Goal: Task Accomplishment & Management: Complete application form

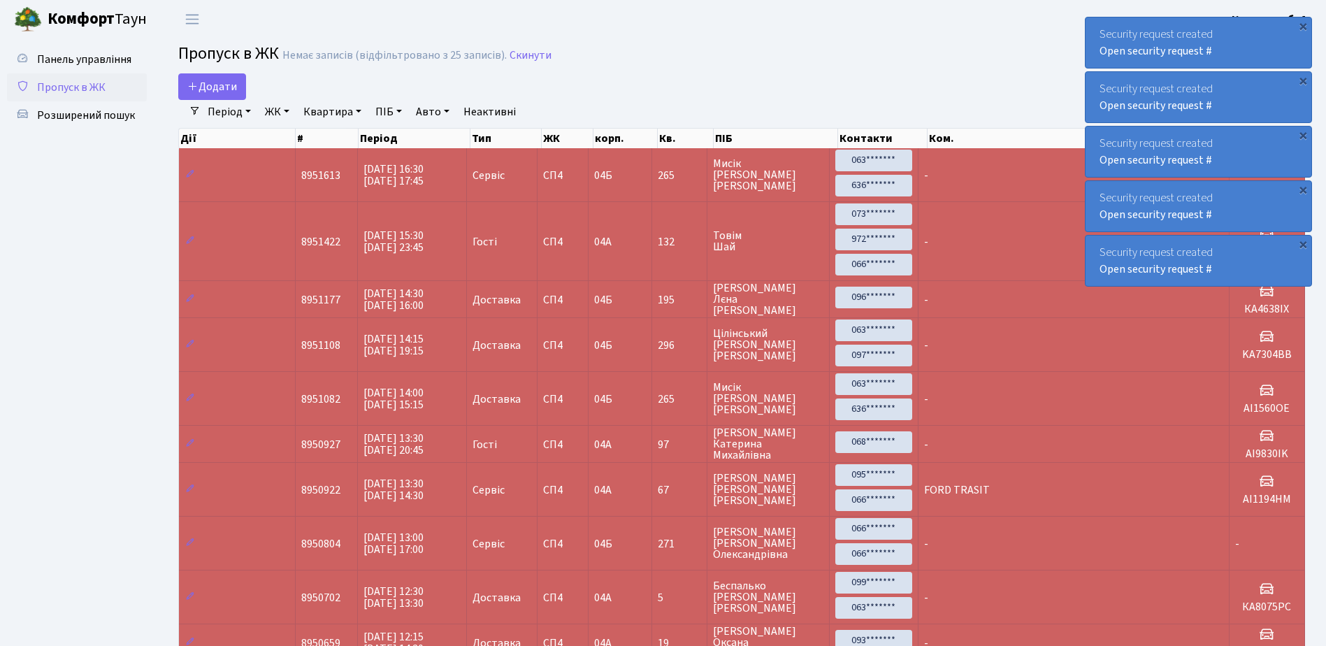
select select "25"
click at [189, 90] on icon at bounding box center [192, 85] width 11 height 11
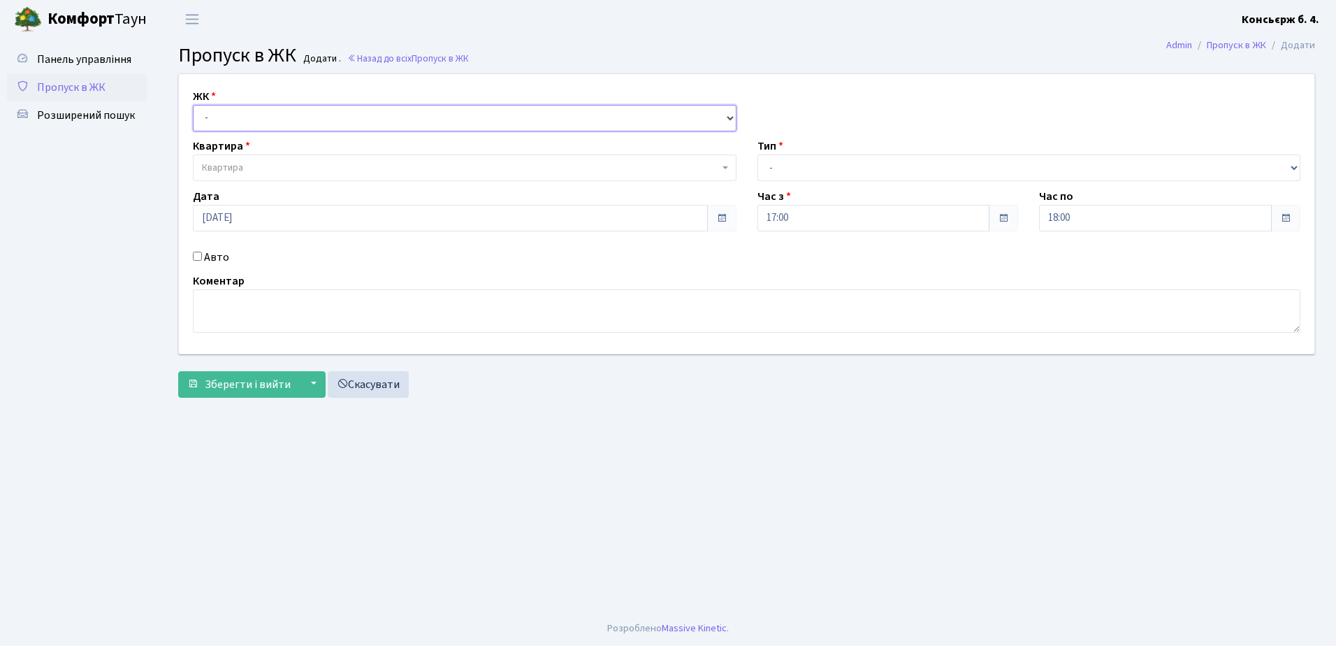
click at [268, 124] on select "- СП4, Столичне шосе, 5" at bounding box center [465, 118] width 544 height 27
select select "325"
click at [193, 105] on select "- СП4, Столичне шосе, 5" at bounding box center [465, 118] width 544 height 27
select select
click at [266, 167] on span "Квартира" at bounding box center [460, 168] width 517 height 14
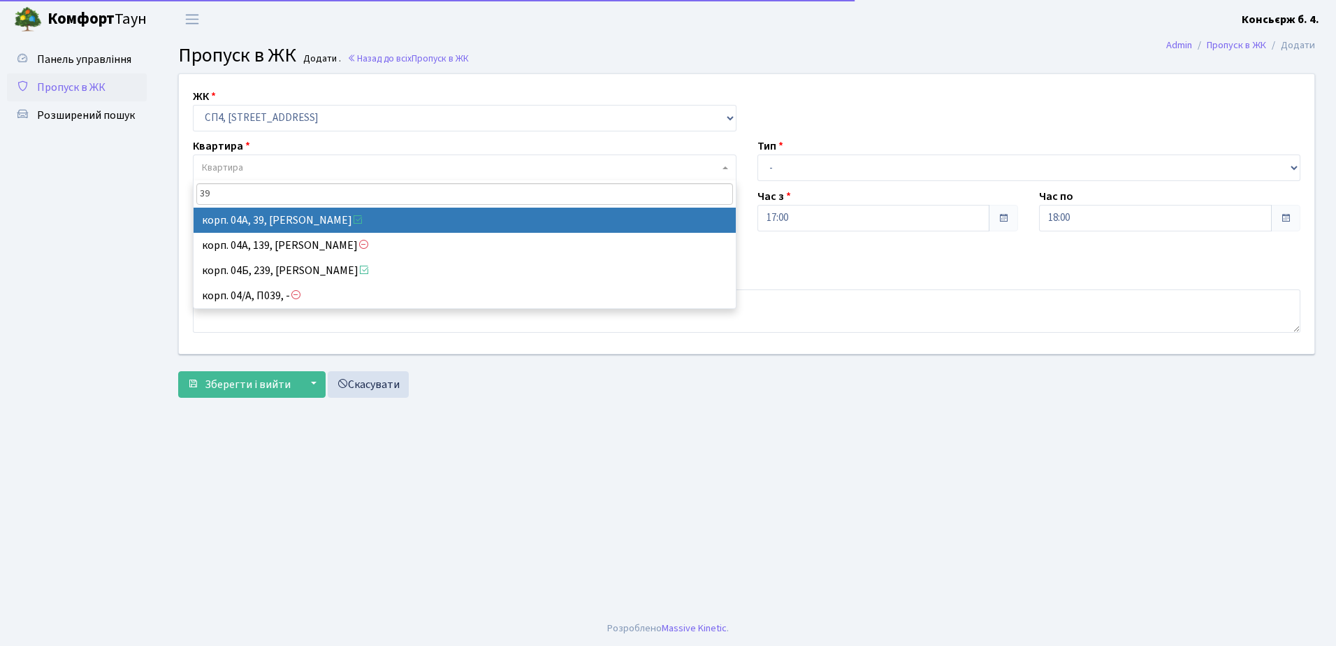
type input "39"
select select "21067"
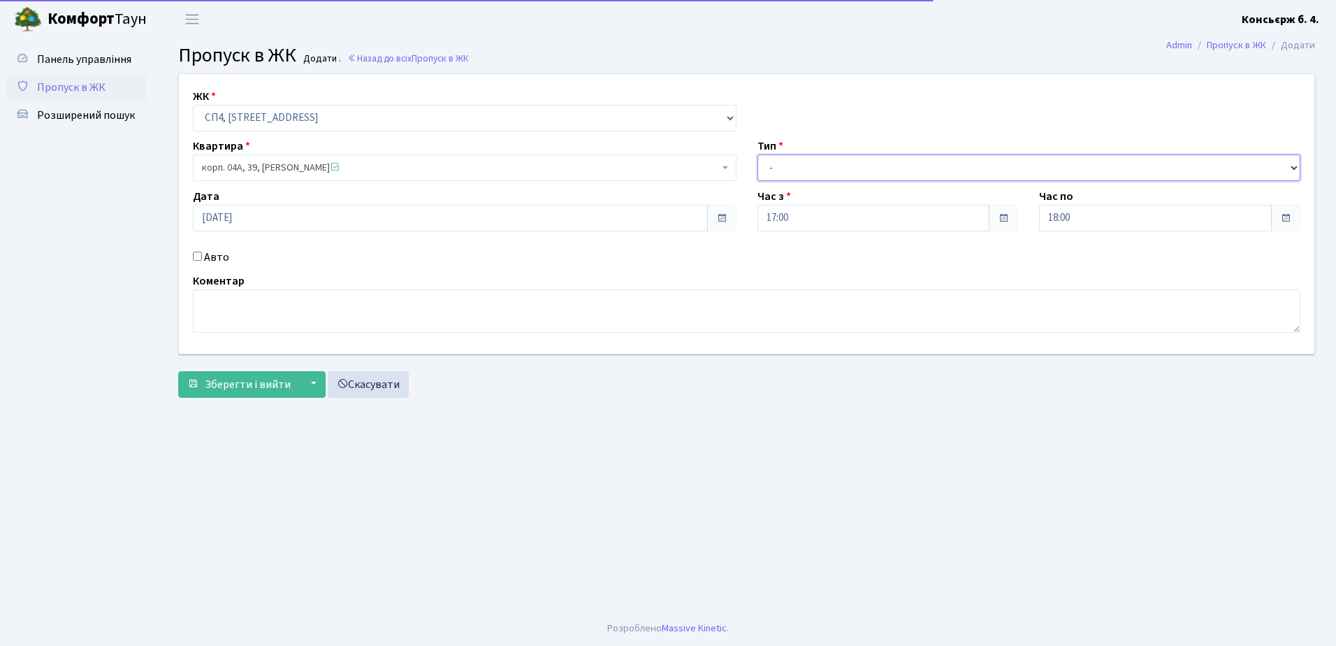
click at [815, 170] on select "- Доставка Таксі Гості Сервіс" at bounding box center [1029, 167] width 544 height 27
select select "1"
click at [757, 154] on select "- Доставка Таксі Гості Сервіс" at bounding box center [1029, 167] width 544 height 27
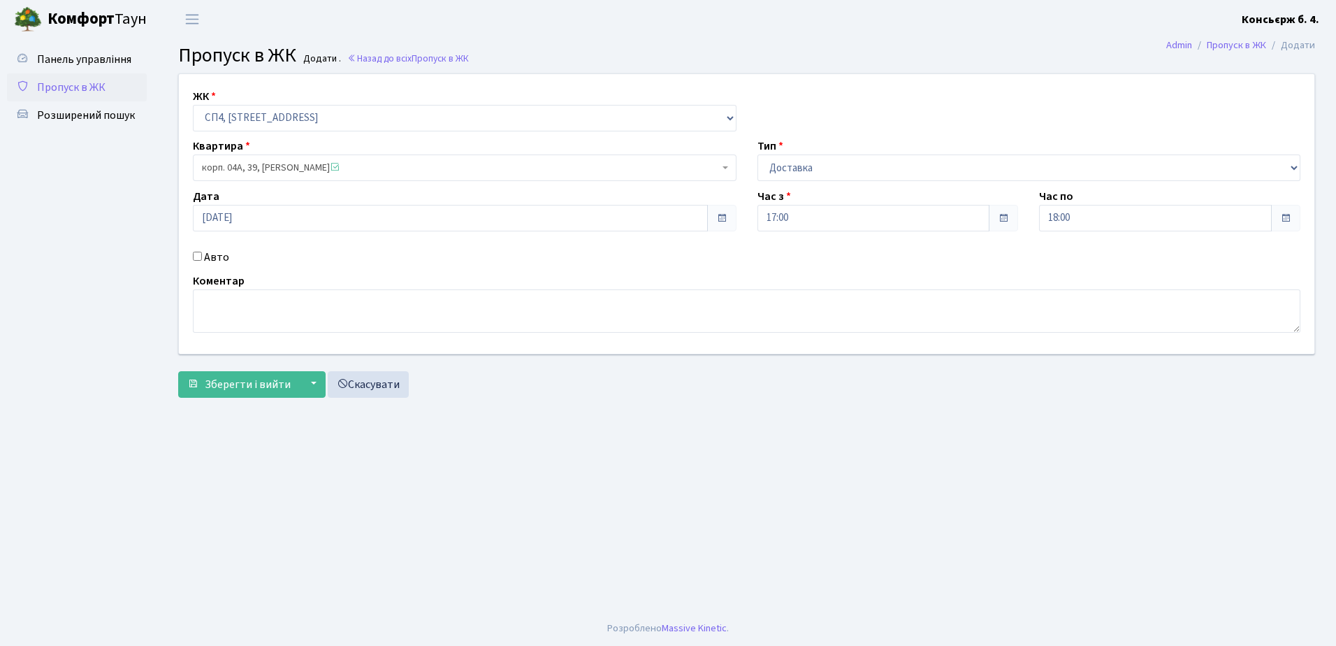
click at [753, 215] on div "Час з 17:00" at bounding box center [888, 209] width 282 height 43
click at [199, 253] on input "Авто" at bounding box center [197, 256] width 9 height 9
checkbox input "true"
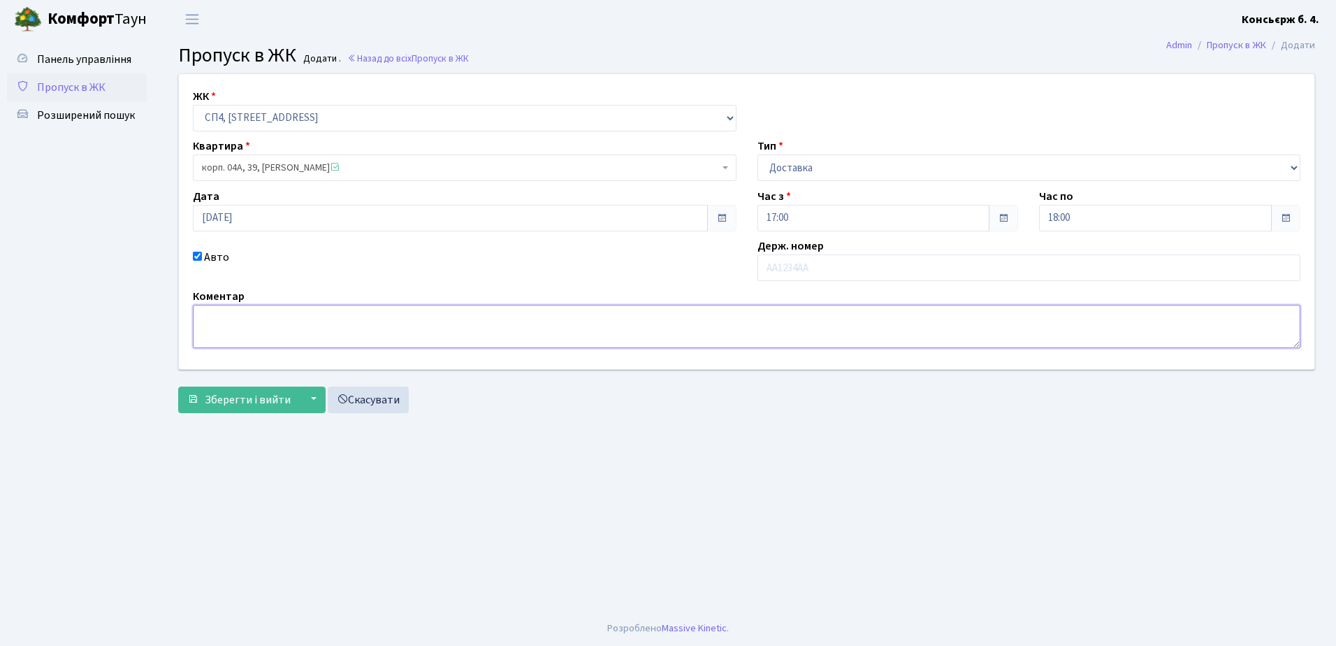
click at [224, 312] on textarea at bounding box center [746, 326] width 1107 height 43
type textarea "ф"
type textarea "a"
type textarea "ax"
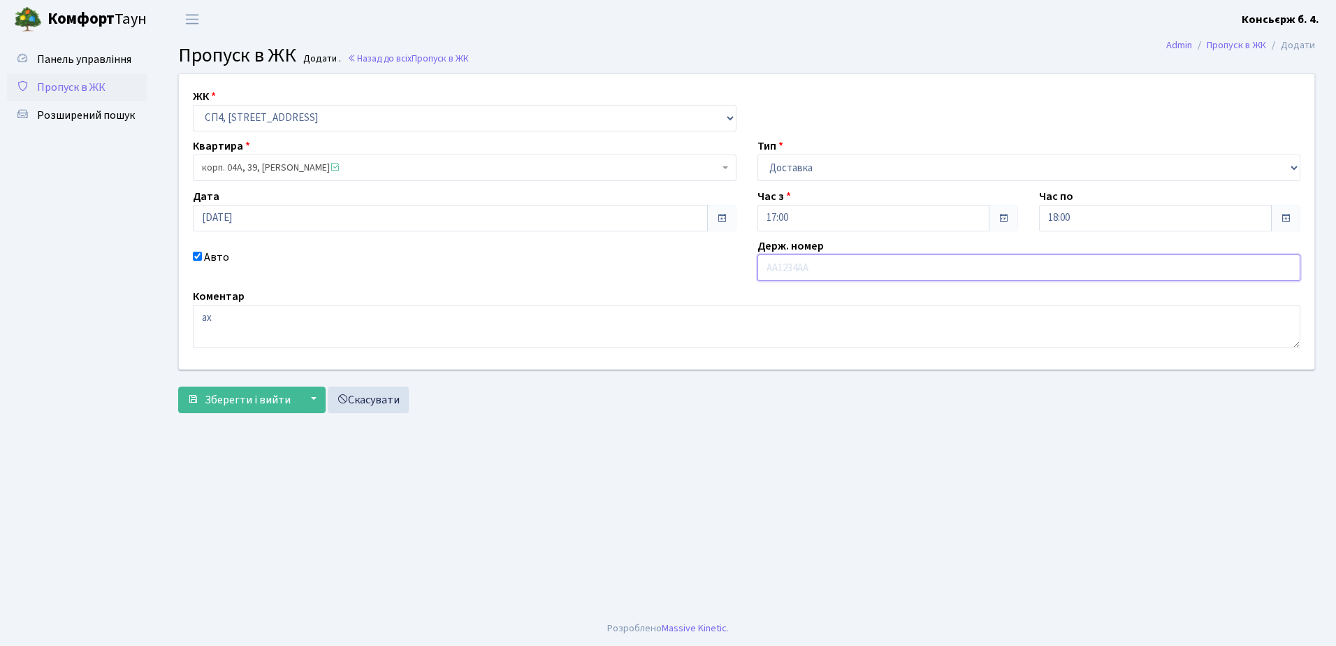
click at [846, 266] on input "text" at bounding box center [1029, 267] width 544 height 27
type input "ax9258oa"
click at [257, 310] on textarea "ax" at bounding box center [746, 326] width 1107 height 43
type textarea "a"
click at [249, 398] on span "Зберегти і вийти" at bounding box center [248, 399] width 86 height 15
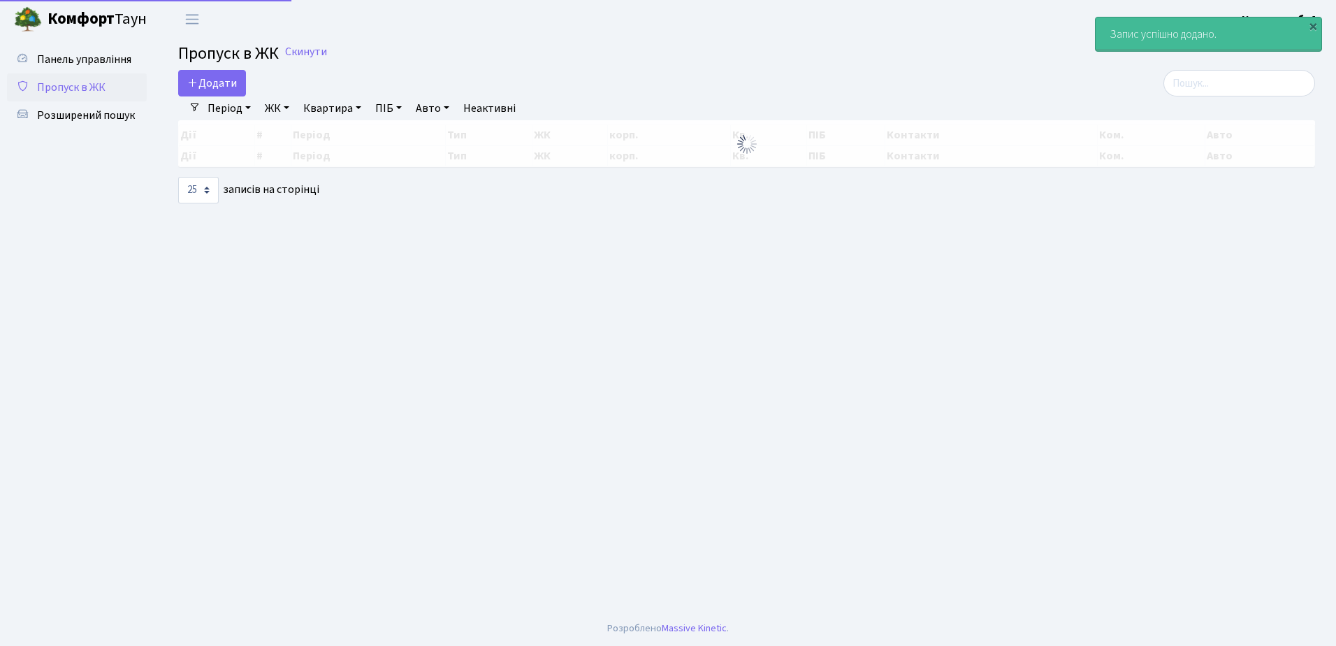
select select "25"
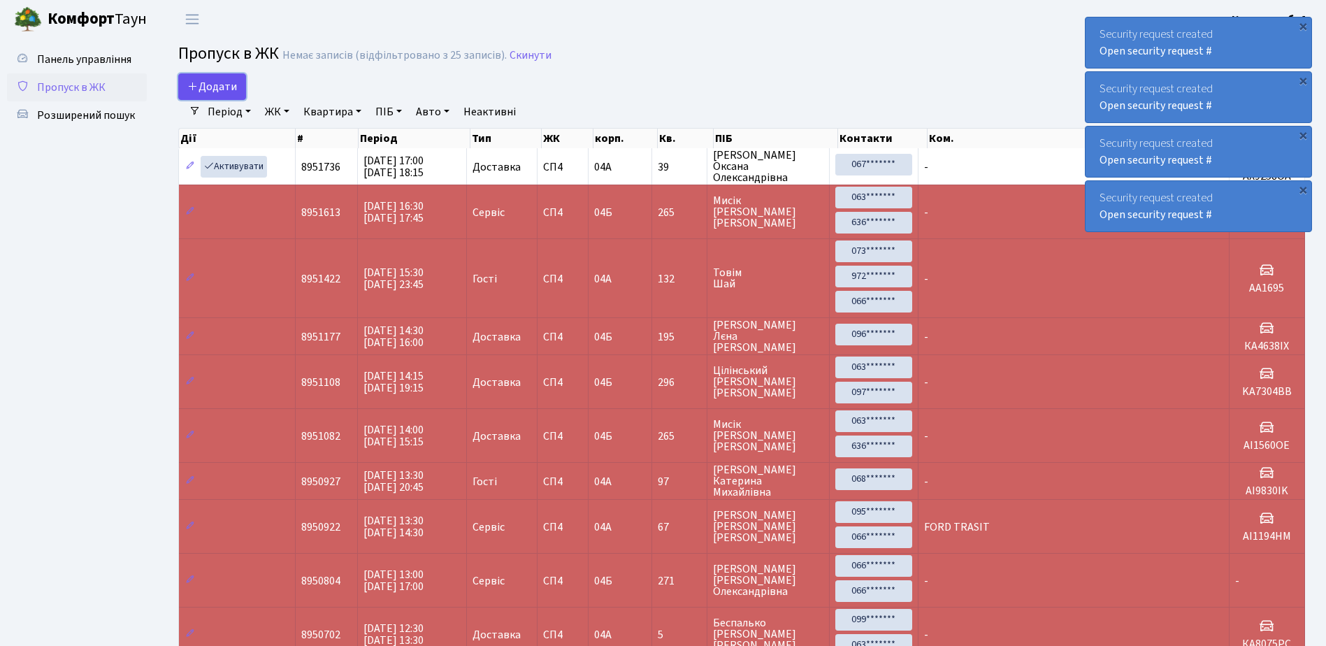
click at [205, 94] on span "Додати" at bounding box center [212, 86] width 50 height 15
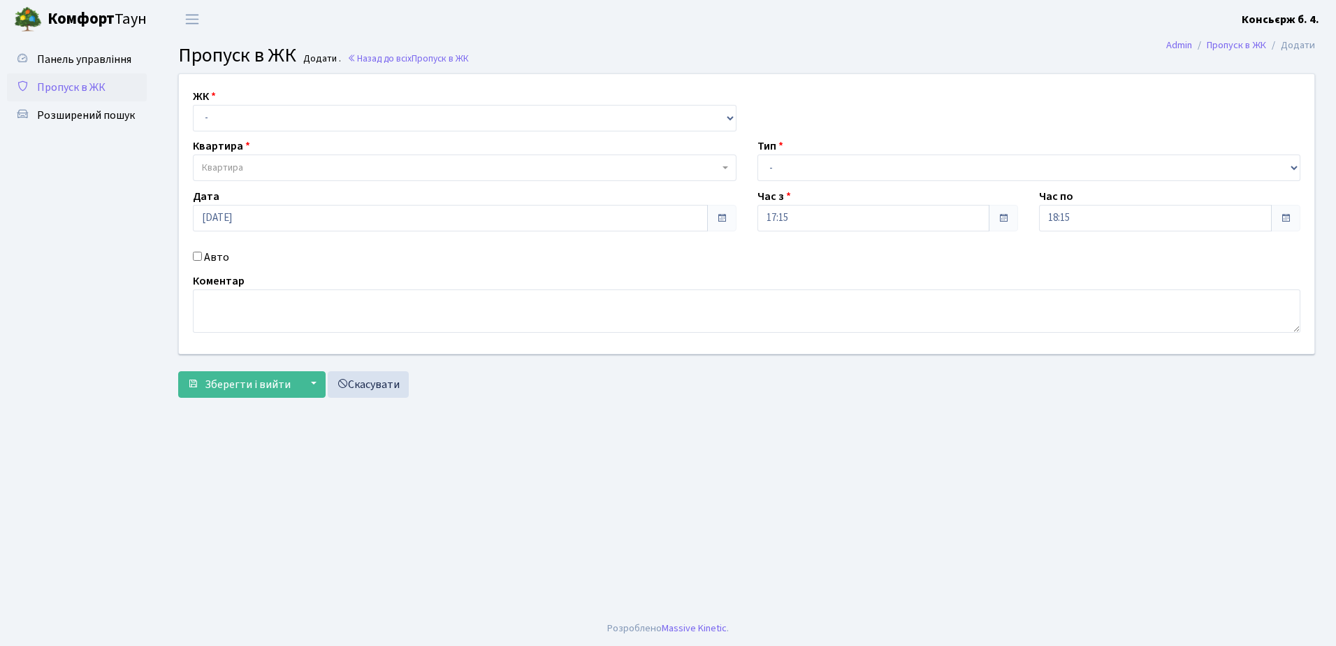
click at [206, 104] on label "ЖК" at bounding box center [204, 96] width 23 height 17
click at [241, 122] on select "- СП4, Столичне шосе, 5" at bounding box center [465, 118] width 544 height 27
select select "325"
click at [193, 105] on select "- СП4, Столичне шосе, 5" at bounding box center [465, 118] width 544 height 27
select select
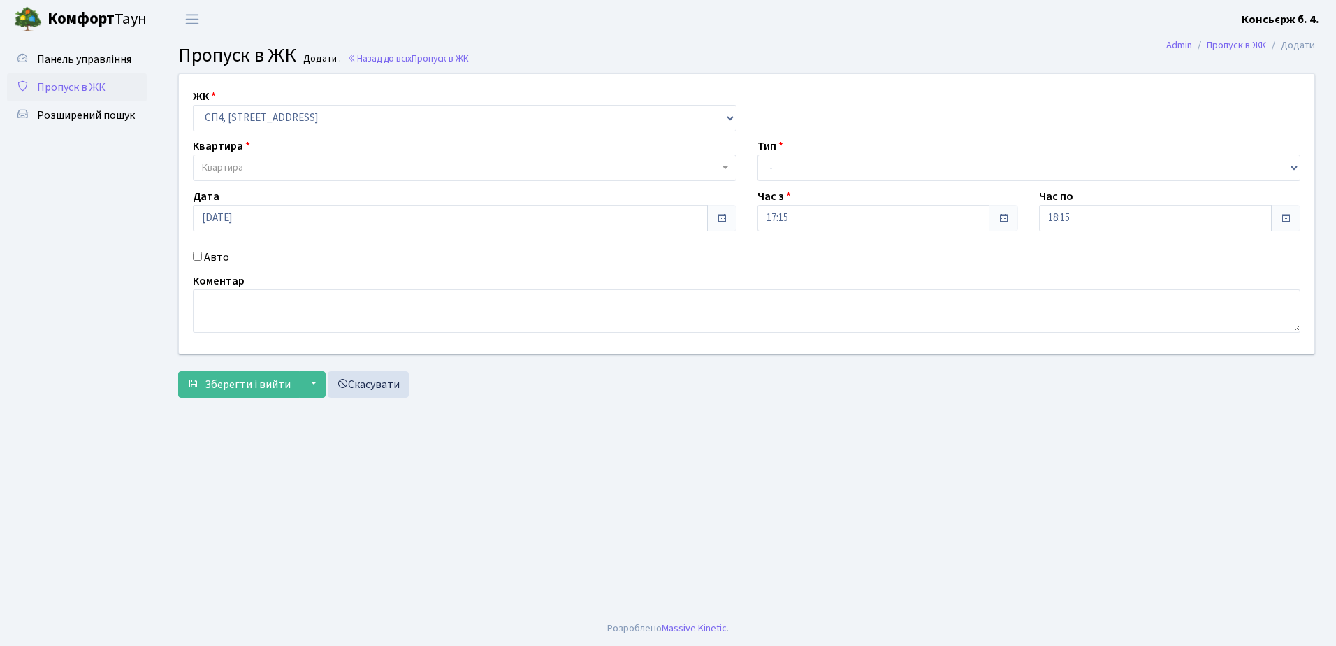
click at [254, 166] on span "Квартира" at bounding box center [460, 168] width 517 height 14
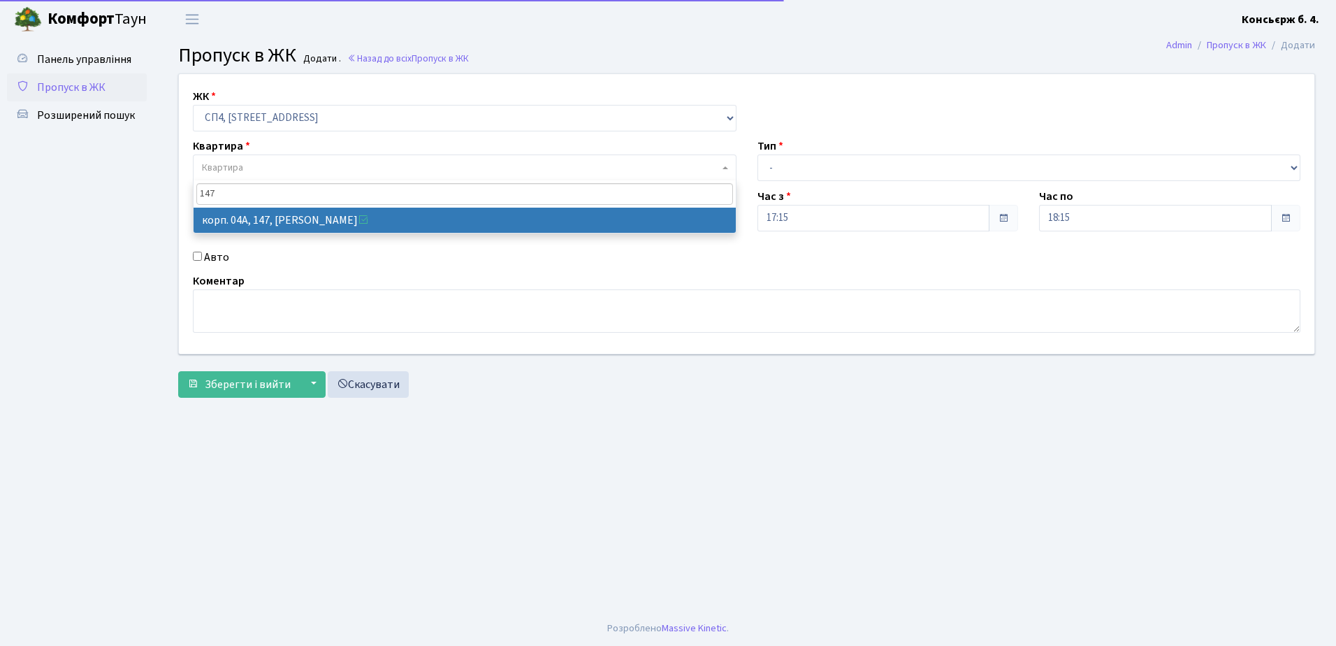
type input "147"
select select "21175"
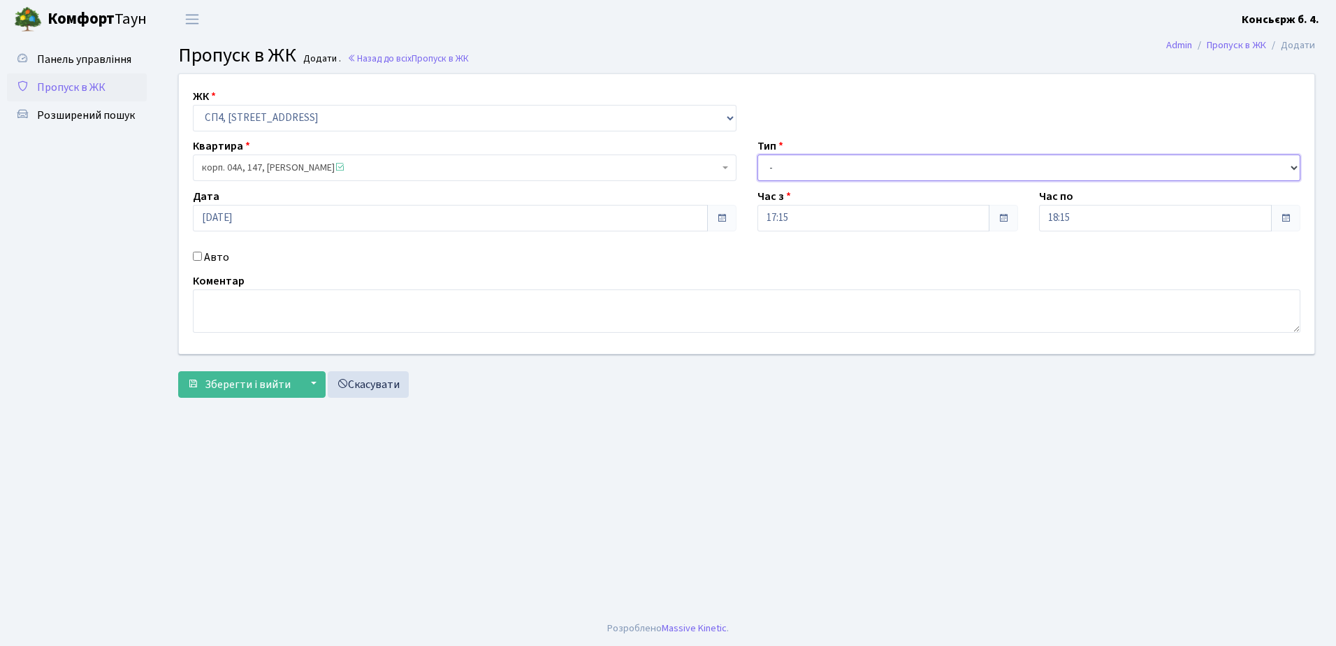
drag, startPoint x: 771, startPoint y: 167, endPoint x: 787, endPoint y: 180, distance: 20.8
click at [771, 166] on select "- Доставка Таксі Гості Сервіс" at bounding box center [1029, 167] width 544 height 27
select select "1"
click at [757, 154] on select "- Доставка Таксі Гості Сервіс" at bounding box center [1029, 167] width 544 height 27
click at [195, 257] on input "Авто" at bounding box center [197, 256] width 9 height 9
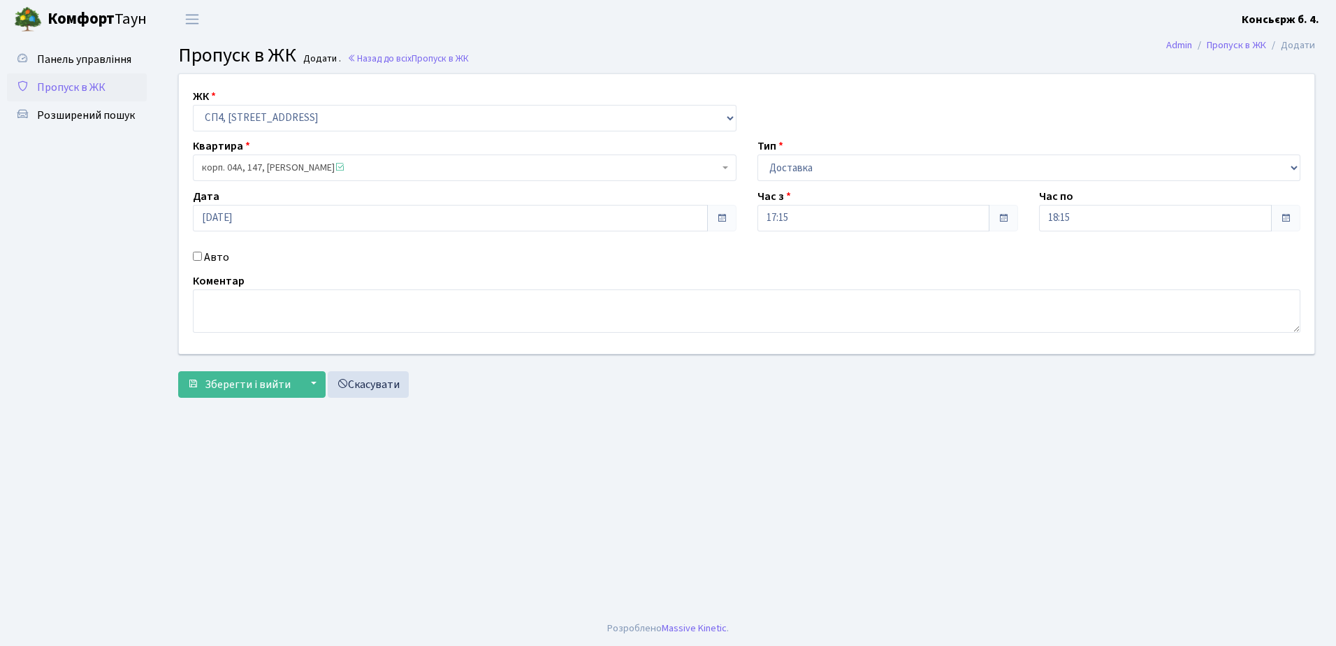
checkbox input "true"
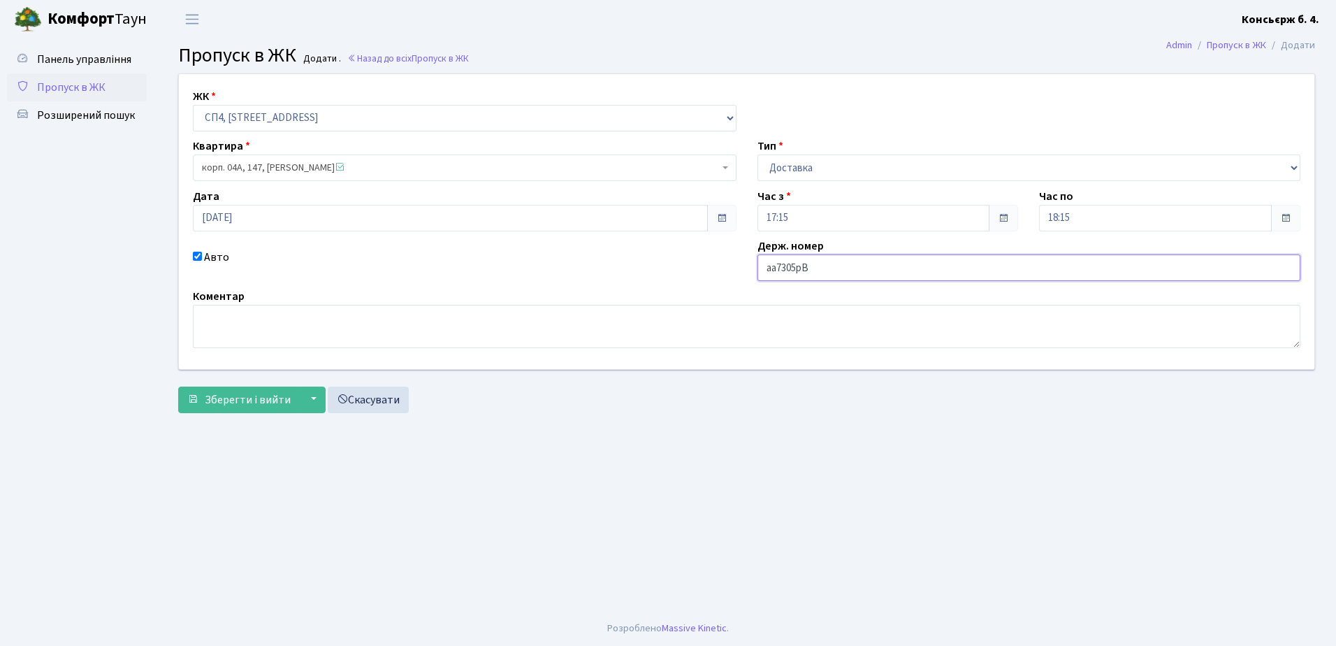
click at [806, 272] on input "aa7305pB" at bounding box center [1029, 267] width 544 height 27
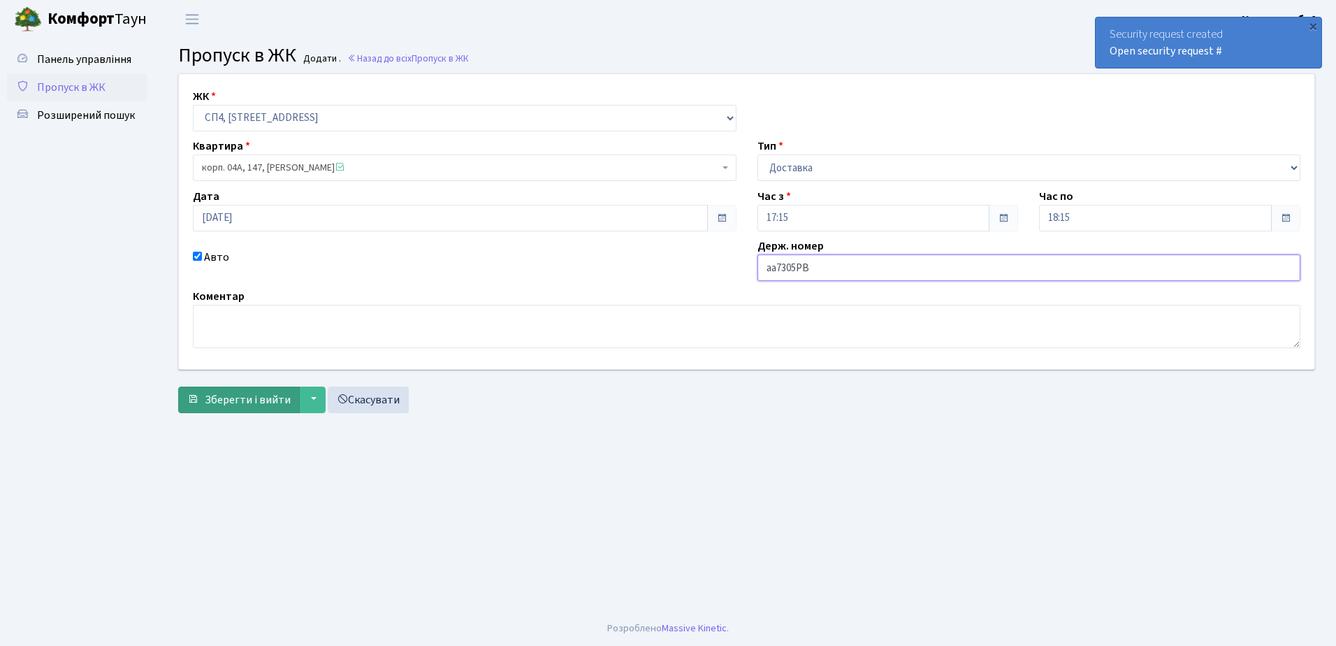
type input "aa7305PB"
click at [251, 400] on span "Зберегти і вийти" at bounding box center [248, 399] width 86 height 15
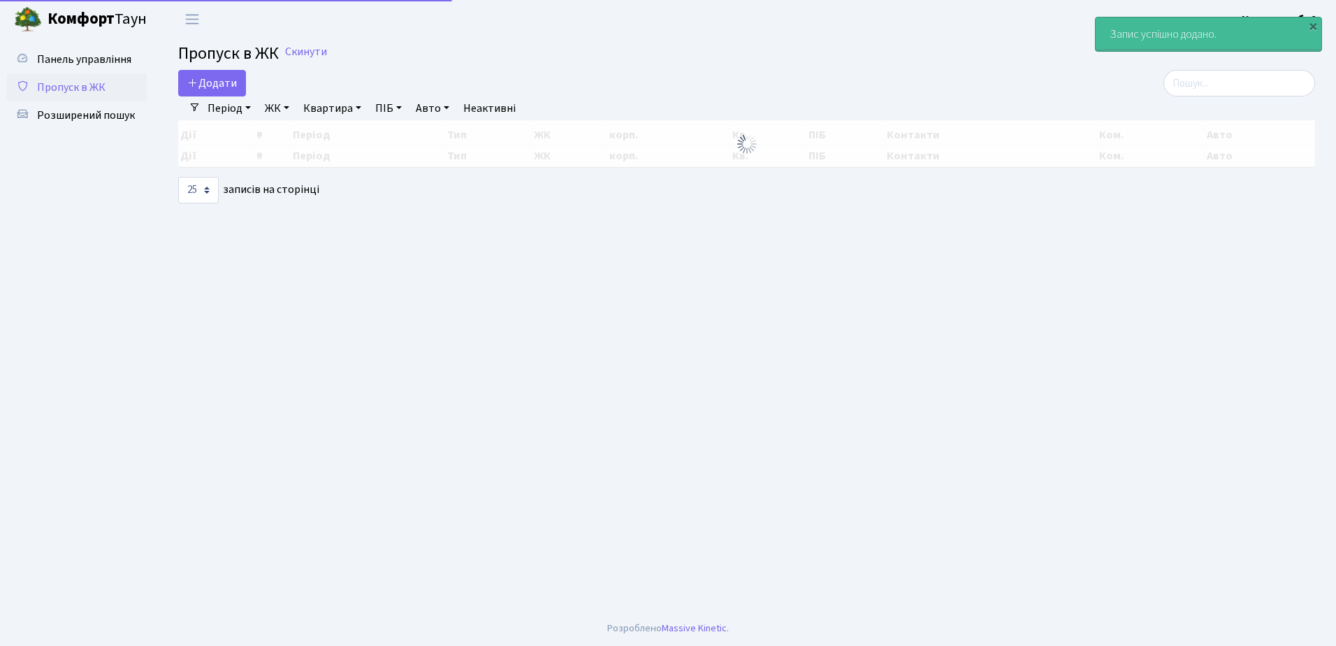
select select "25"
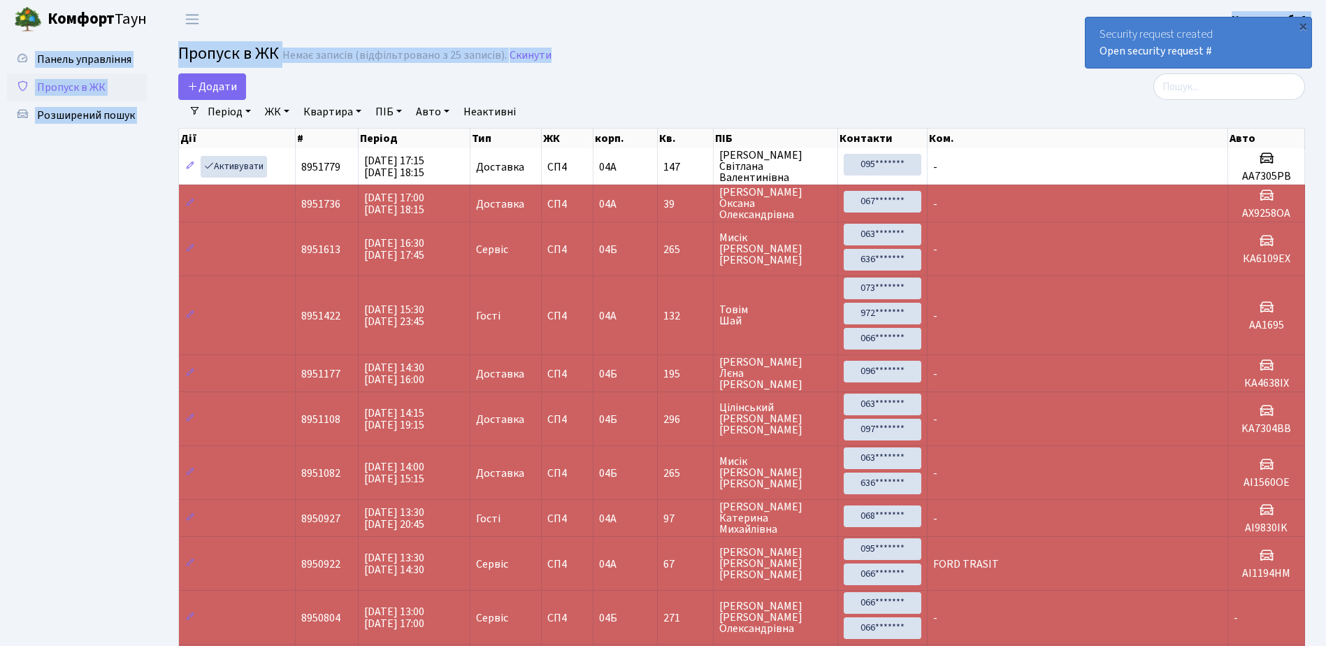
drag, startPoint x: 938, startPoint y: 38, endPoint x: 934, endPoint y: 10, distance: 28.3
click at [934, 10] on body "Комфорт Таун Консьєрж б. 4. Мій обліковий запис Вийти Панель управління Пропуск…" at bounding box center [663, 633] width 1326 height 1267
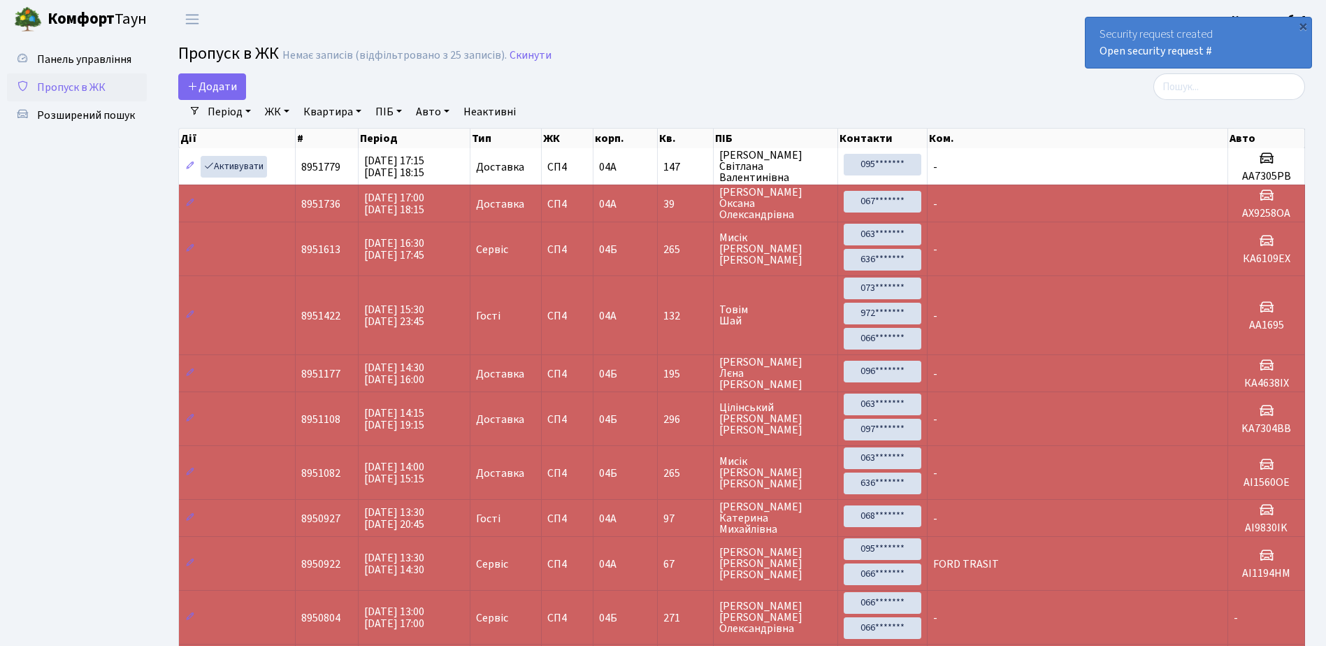
drag, startPoint x: 934, startPoint y: 10, endPoint x: 835, endPoint y: 89, distance: 125.8
click at [835, 89] on div "Додати" at bounding box center [550, 86] width 744 height 27
click at [79, 79] on link "Пропуск в ЖК" at bounding box center [77, 87] width 140 height 28
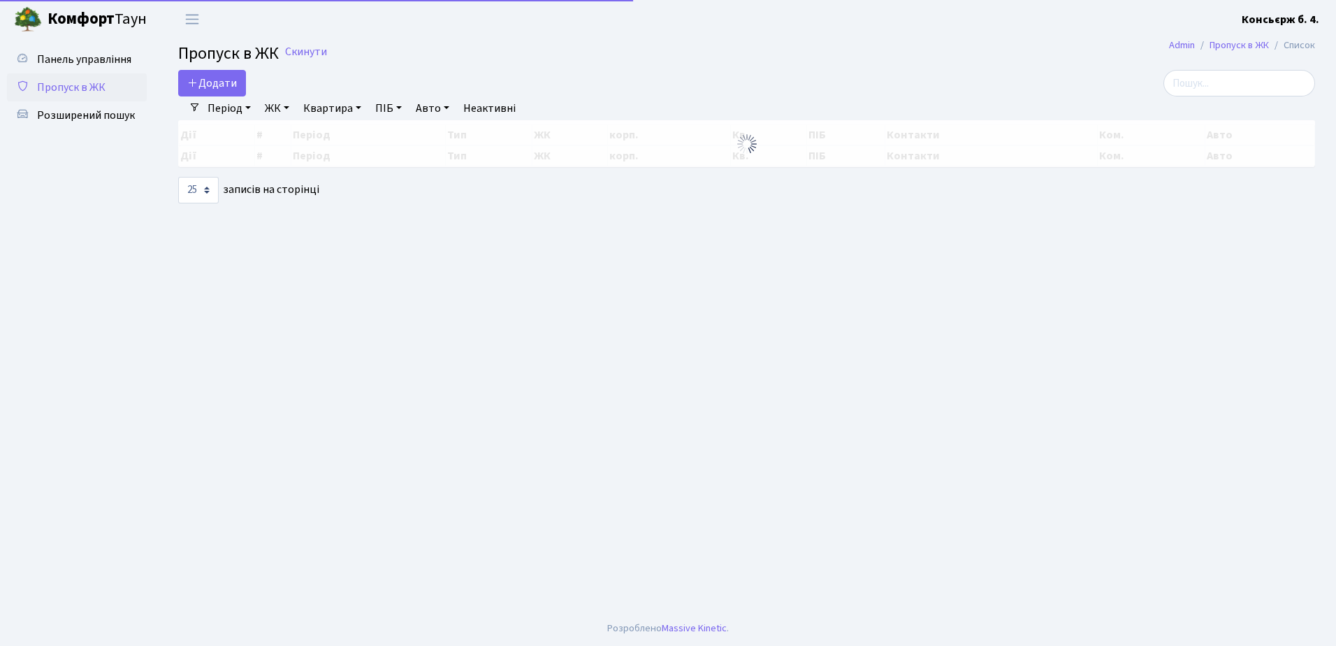
select select "25"
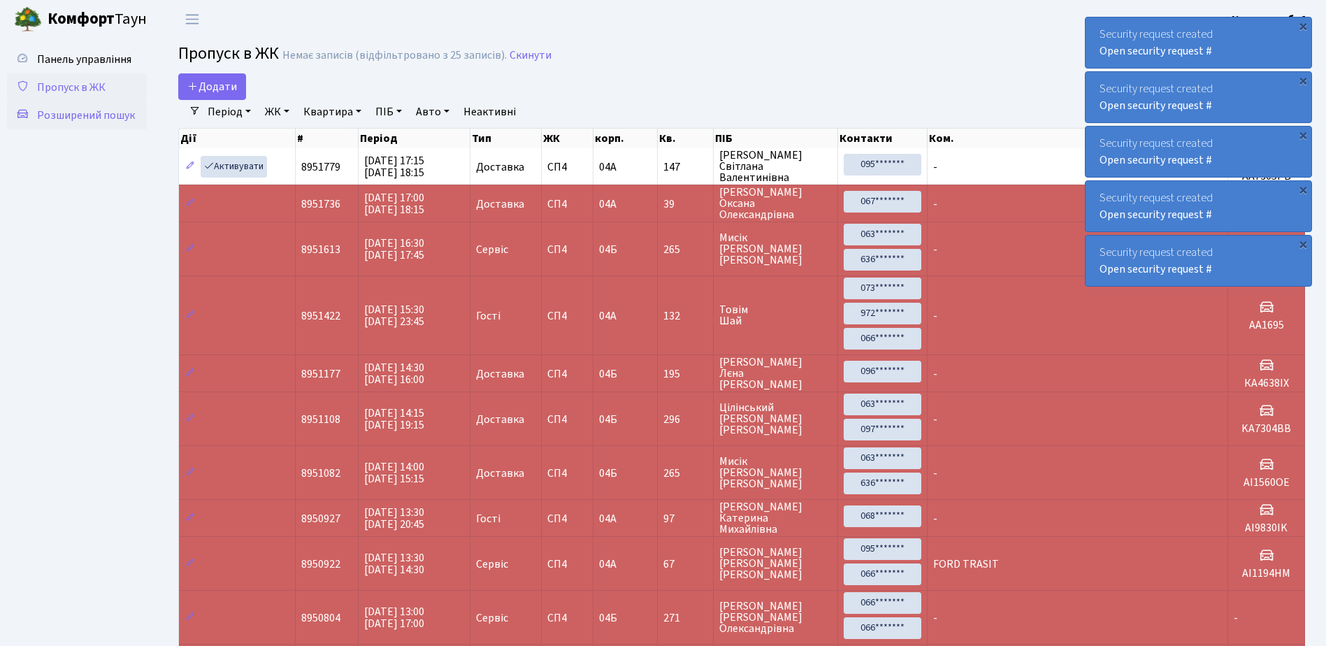
click at [104, 116] on span "Розширений пошук" at bounding box center [86, 115] width 98 height 15
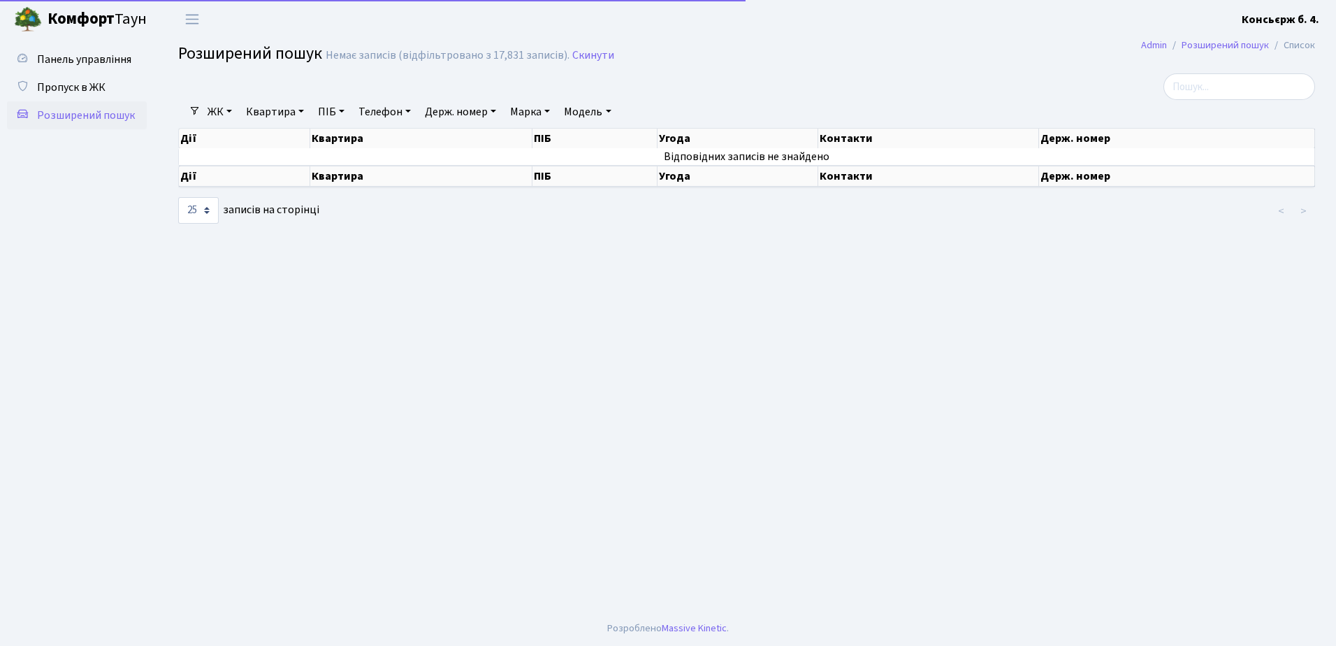
select select "25"
click at [1244, 95] on input "search" at bounding box center [1239, 86] width 152 height 27
type input "ka2528"
click at [68, 82] on span "Пропуск в ЖК" at bounding box center [71, 87] width 68 height 15
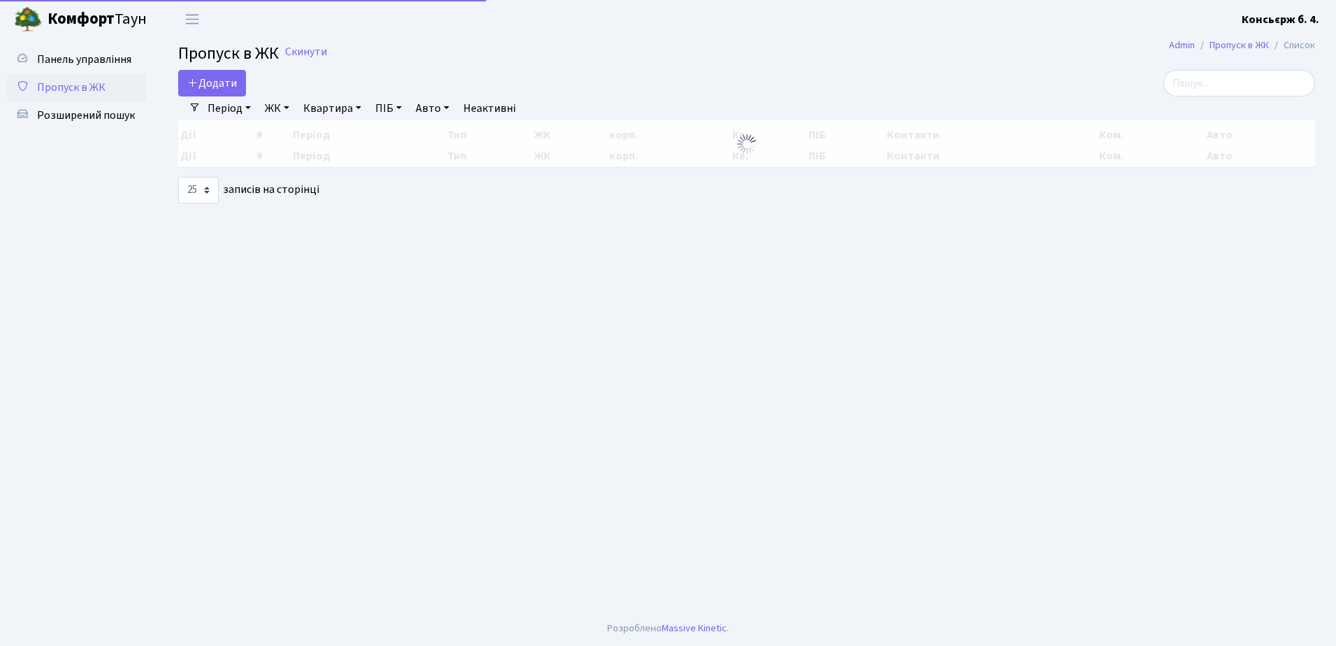
select select "25"
